Goal: Information Seeking & Learning: Understand process/instructions

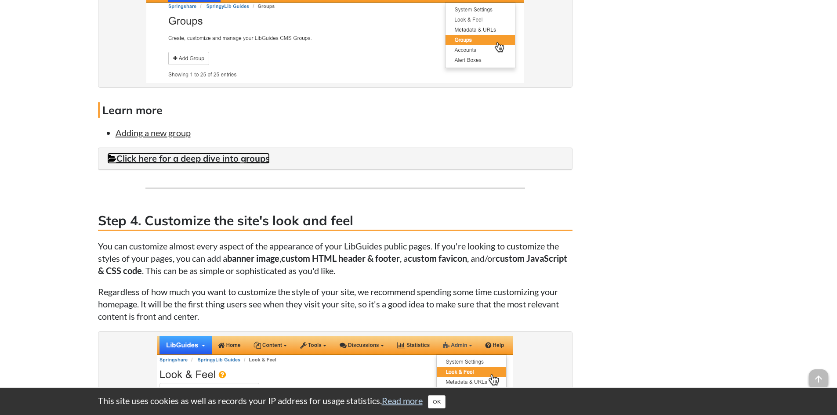
scroll to position [1275, 0]
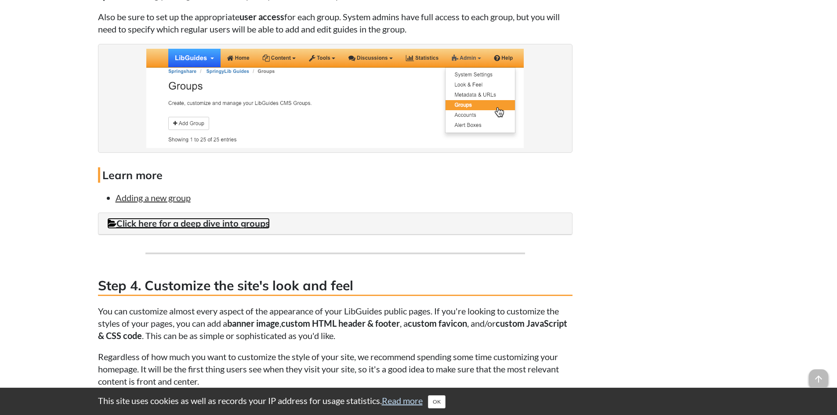
click at [226, 224] on link "Click here for a deep dive into groups" at bounding box center [188, 223] width 163 height 11
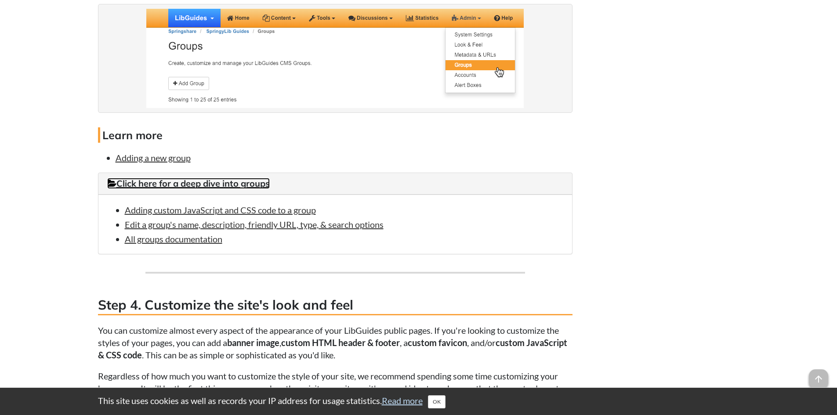
scroll to position [1363, 0]
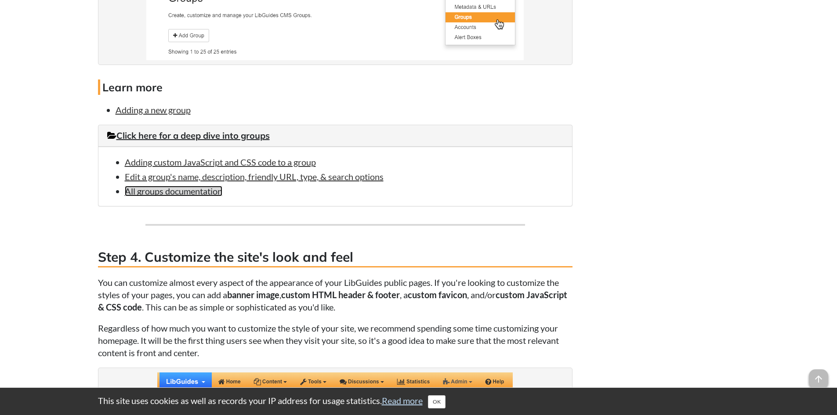
click at [193, 189] on link "All groups documentation" at bounding box center [174, 191] width 98 height 11
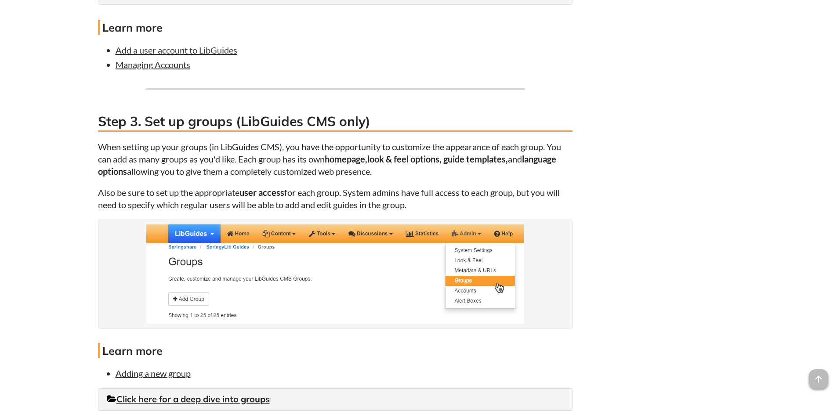
scroll to position [1363, 0]
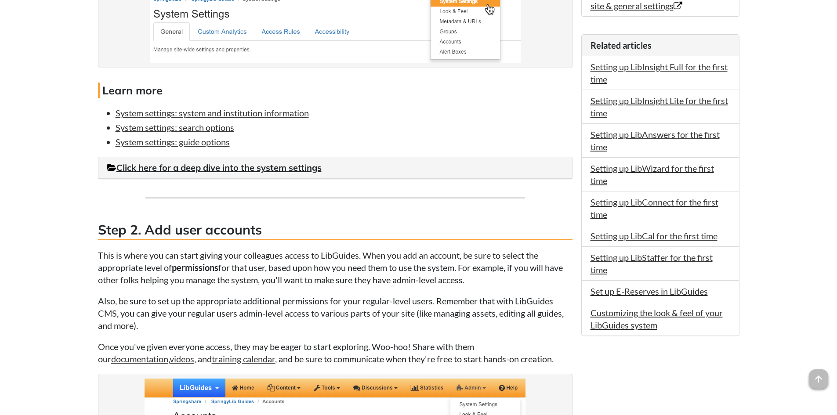
scroll to position [615, 0]
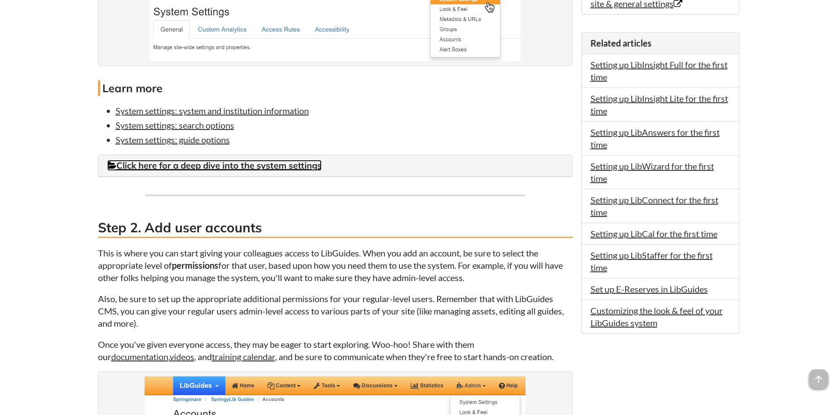
click at [207, 166] on link "Click here for a deep dive into the system settings" at bounding box center [214, 165] width 215 height 11
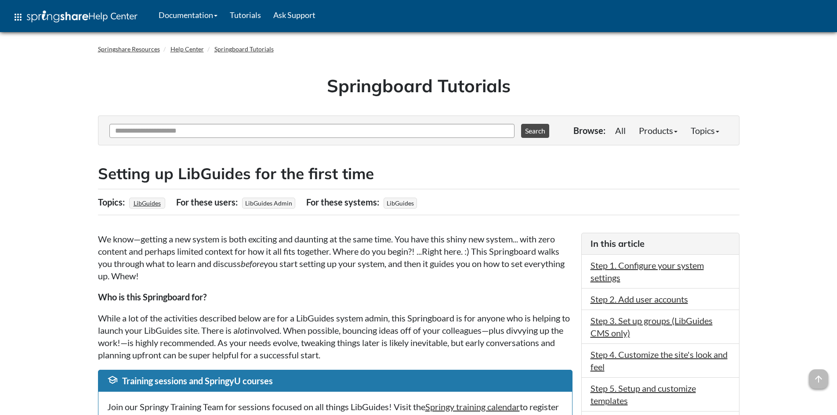
scroll to position [1363, 0]
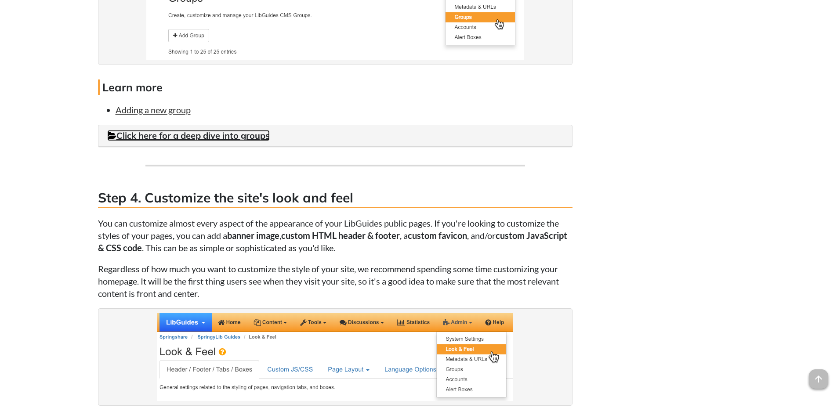
click at [243, 137] on link "Click here for a deep dive into groups" at bounding box center [188, 135] width 163 height 11
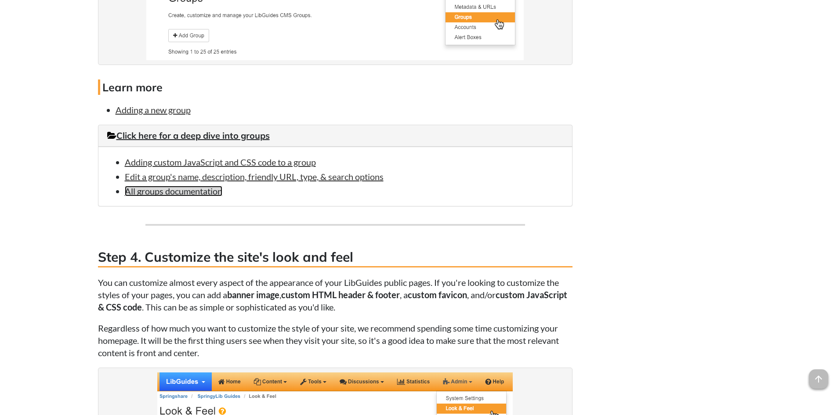
click at [193, 195] on link "All groups documentation" at bounding box center [174, 191] width 98 height 11
